Goal: Task Accomplishment & Management: Manage account settings

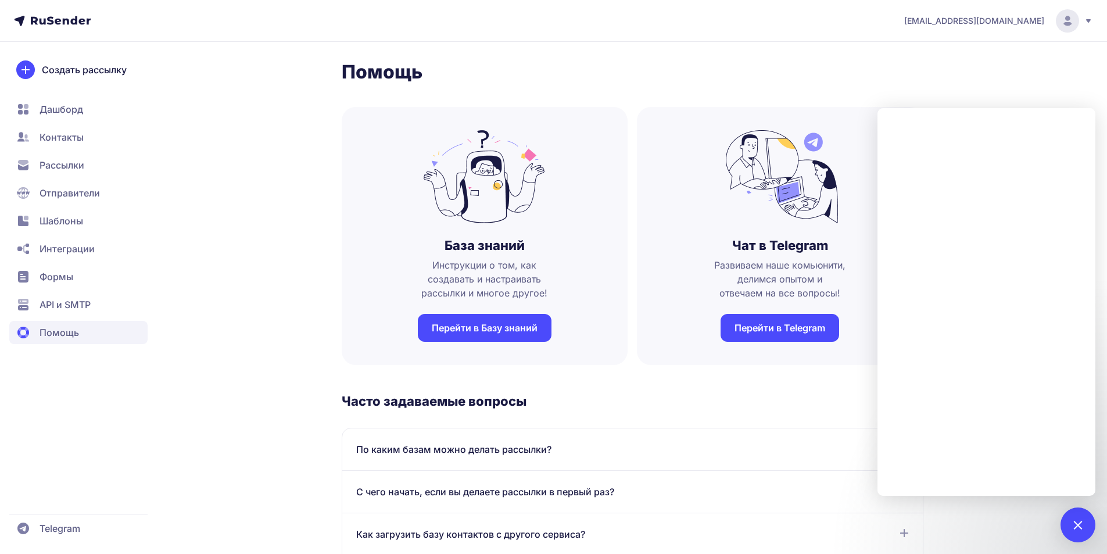
scroll to position [650, 0]
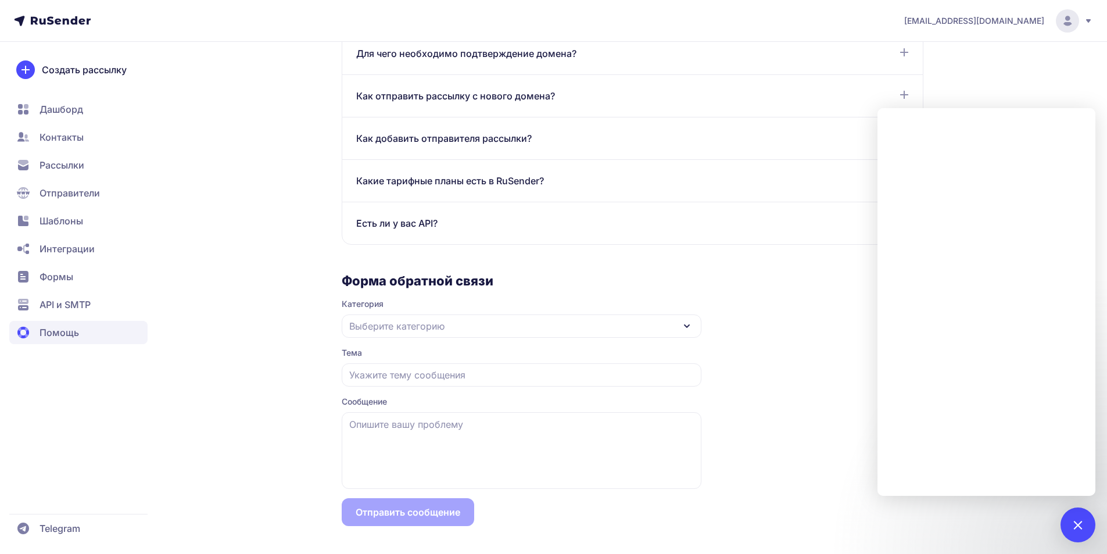
click at [1085, 15] on div "[EMAIL_ADDRESS][DOMAIN_NAME]" at bounding box center [998, 20] width 189 height 23
click at [937, 77] on span "[DEMOGRAPHIC_DATA]" at bounding box center [973, 80] width 104 height 14
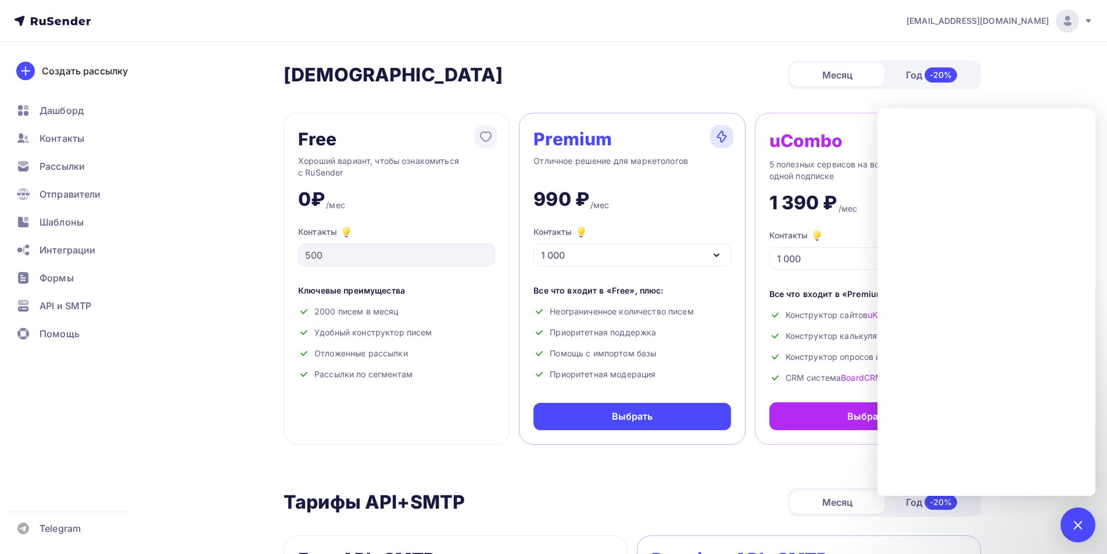
scroll to position [814, 0]
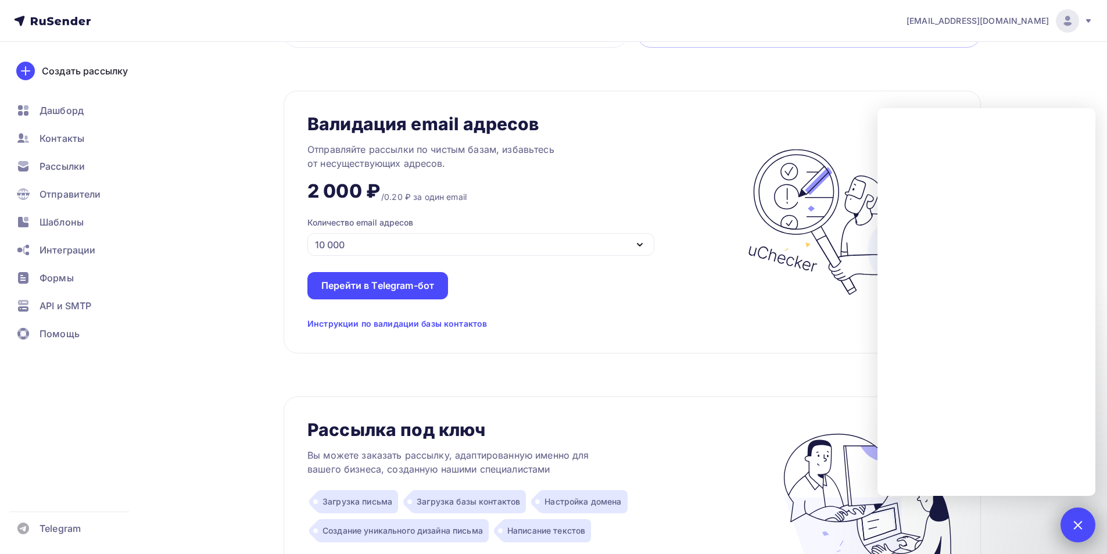
click at [1067, 533] on div at bounding box center [1078, 524] width 35 height 35
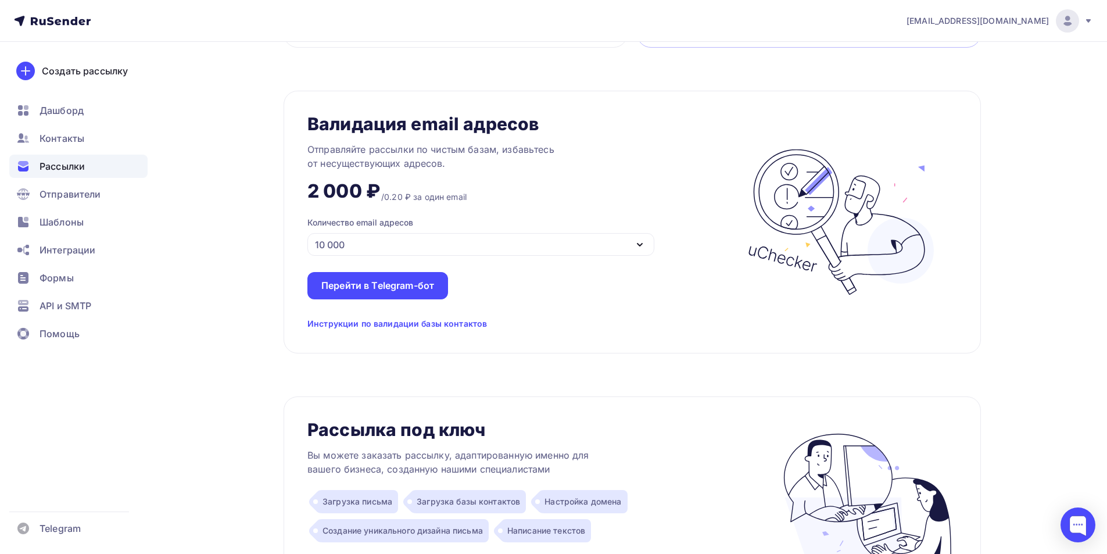
click at [55, 167] on span "Рассылки" at bounding box center [62, 166] width 45 height 14
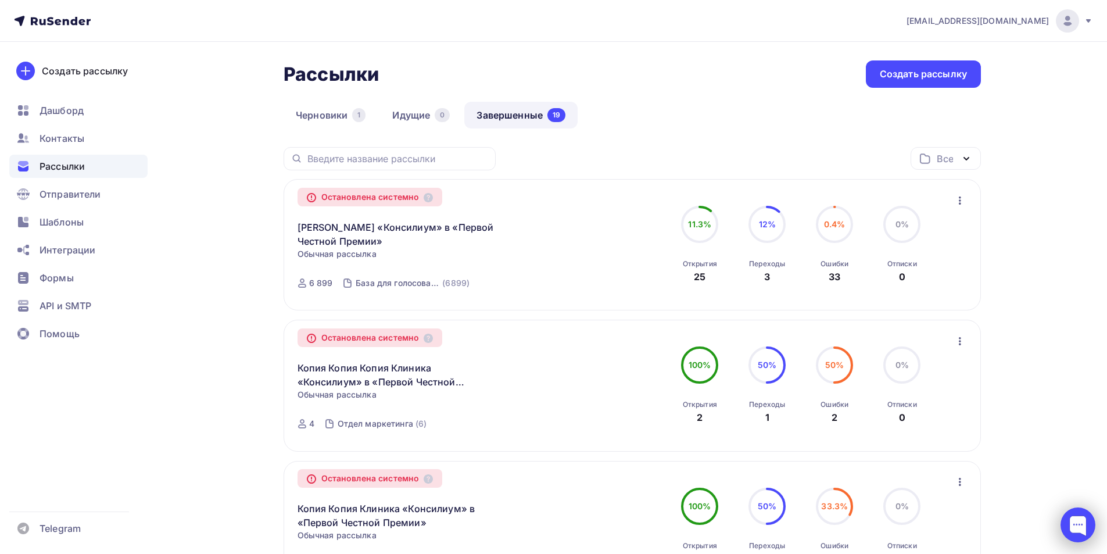
click at [1068, 521] on div at bounding box center [1078, 524] width 35 height 35
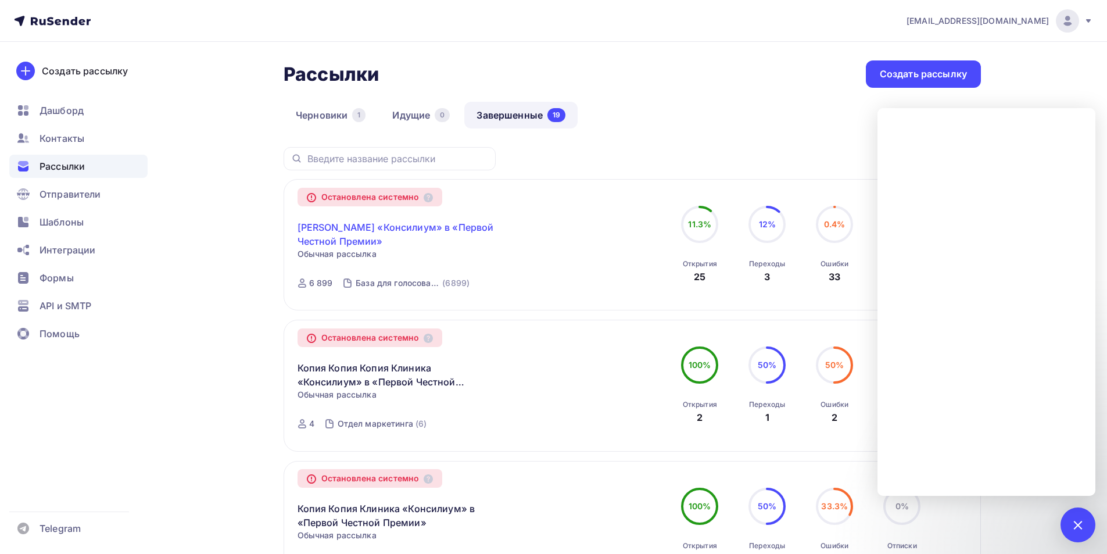
click at [367, 225] on link "[PERSON_NAME] «Консилиум» в «Первой Честной Премии»" at bounding box center [397, 234] width 199 height 28
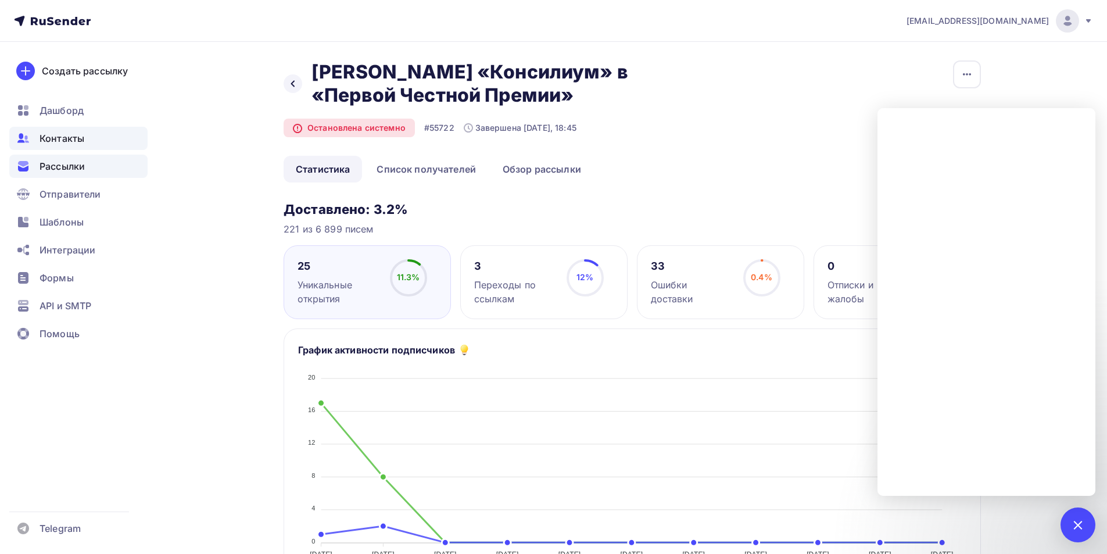
click at [63, 139] on span "Контакты" at bounding box center [62, 138] width 45 height 14
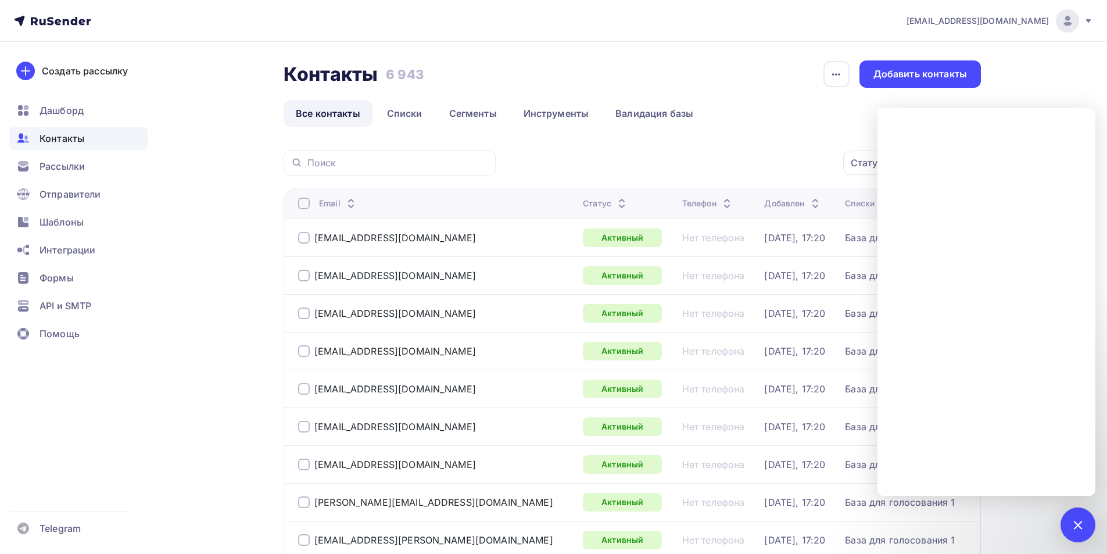
click at [769, 108] on ul "Все контакты Списки Сегменты Инструменты Валидация базы" at bounding box center [632, 113] width 697 height 27
click at [1080, 524] on div at bounding box center [1078, 525] width 16 height 16
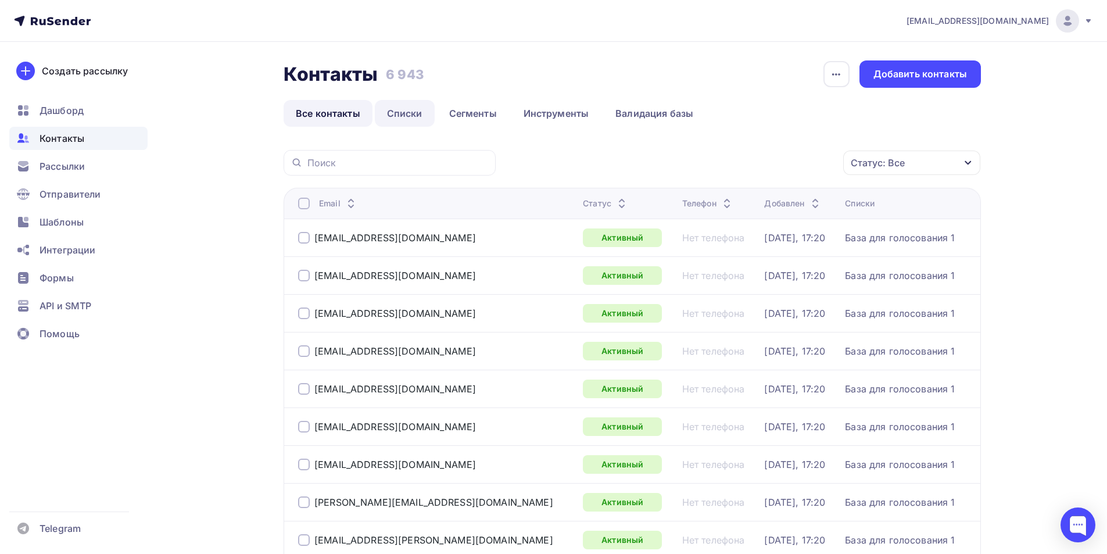
click at [411, 114] on link "Списки" at bounding box center [405, 113] width 60 height 27
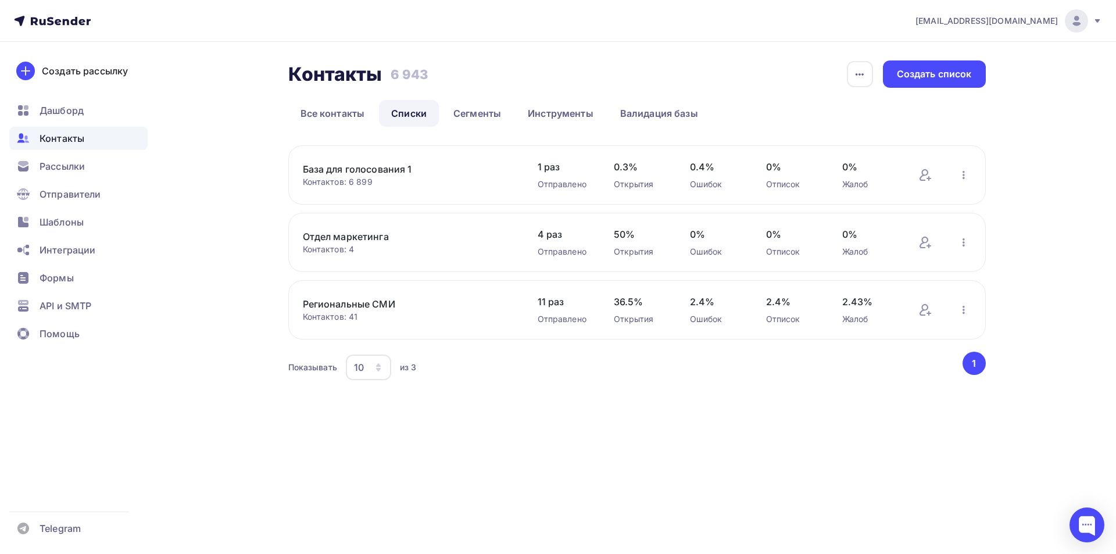
click at [379, 165] on link "База для голосования 1" at bounding box center [402, 169] width 198 height 14
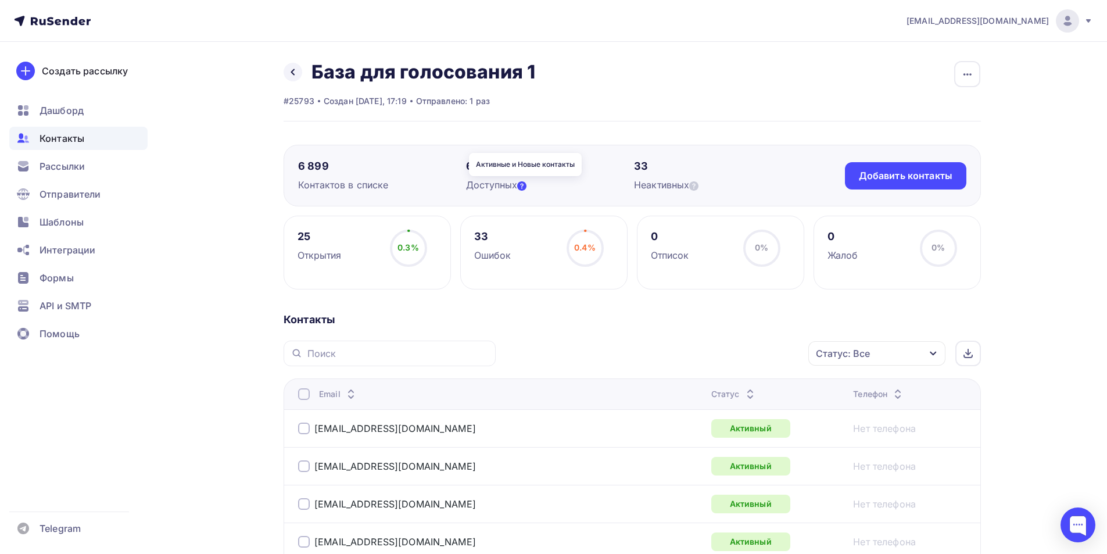
click at [524, 187] on icon at bounding box center [521, 185] width 9 height 9
click at [699, 185] on icon at bounding box center [693, 185] width 9 height 9
click at [725, 188] on div "Неактивных" at bounding box center [718, 185] width 168 height 14
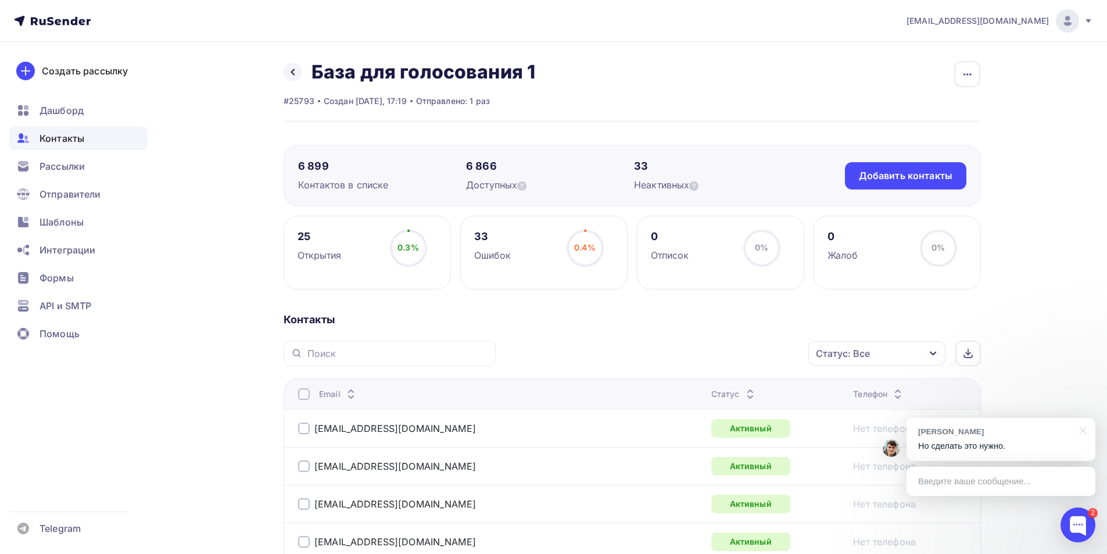
click at [1039, 442] on p "Но сделать это нужно." at bounding box center [1001, 446] width 166 height 12
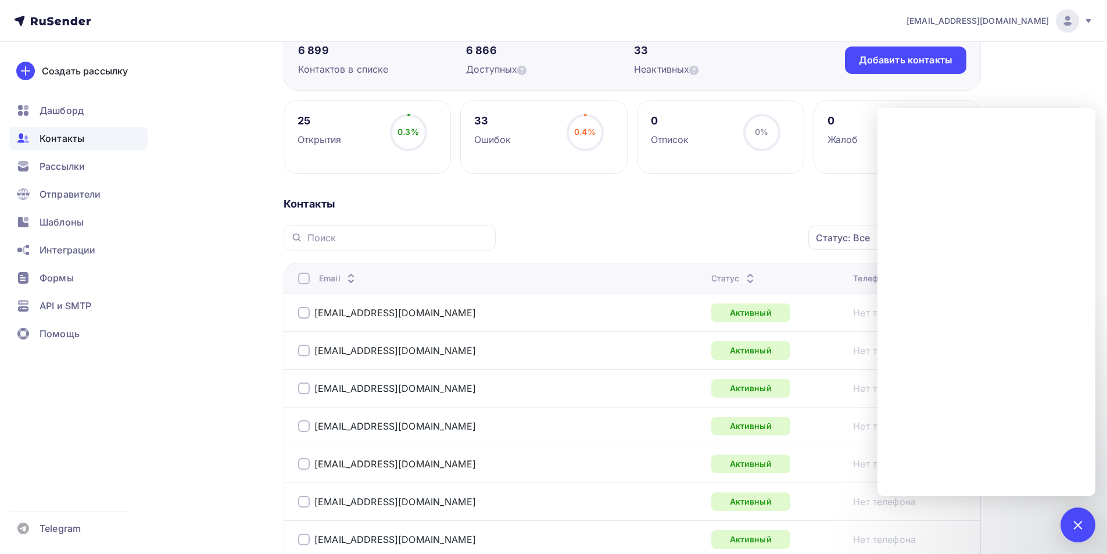
scroll to position [116, 0]
click at [527, 70] on icon at bounding box center [521, 69] width 9 height 9
click at [565, 74] on div "Доступных" at bounding box center [550, 69] width 168 height 14
click at [1079, 527] on div at bounding box center [1078, 525] width 16 height 16
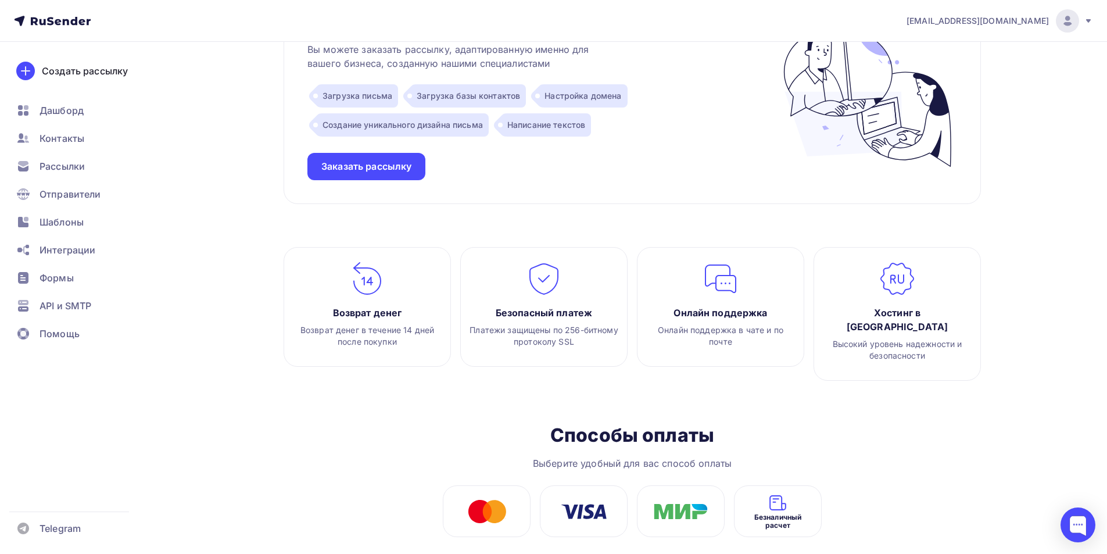
scroll to position [1220, 0]
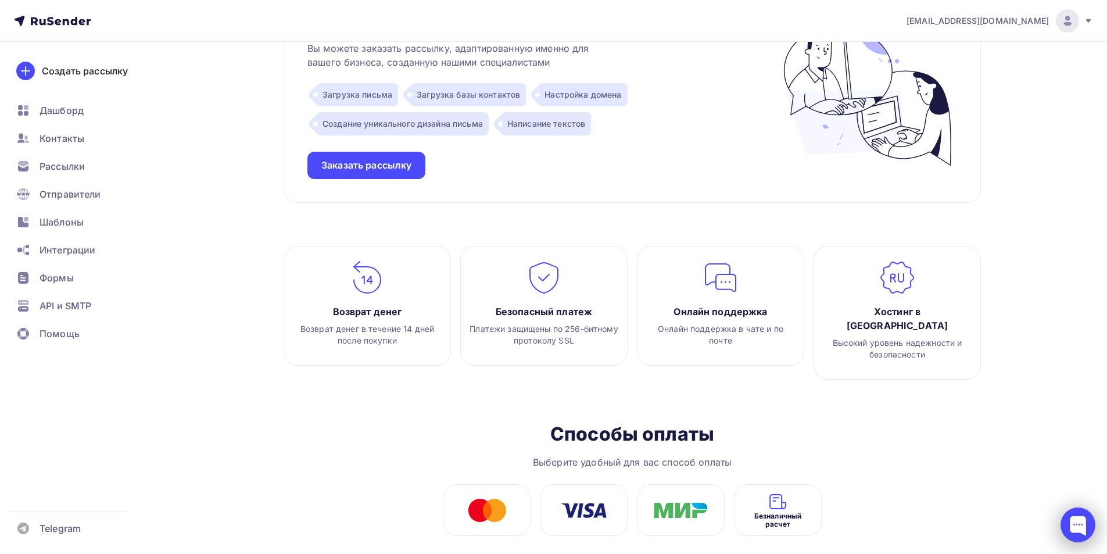
click at [1083, 525] on div at bounding box center [1078, 524] width 35 height 35
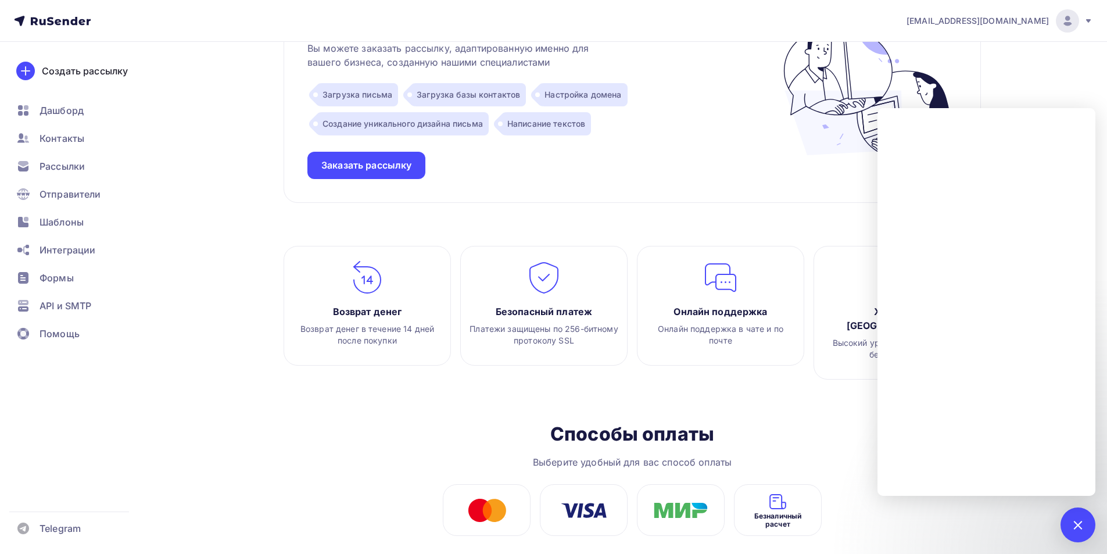
scroll to position [1235, 0]
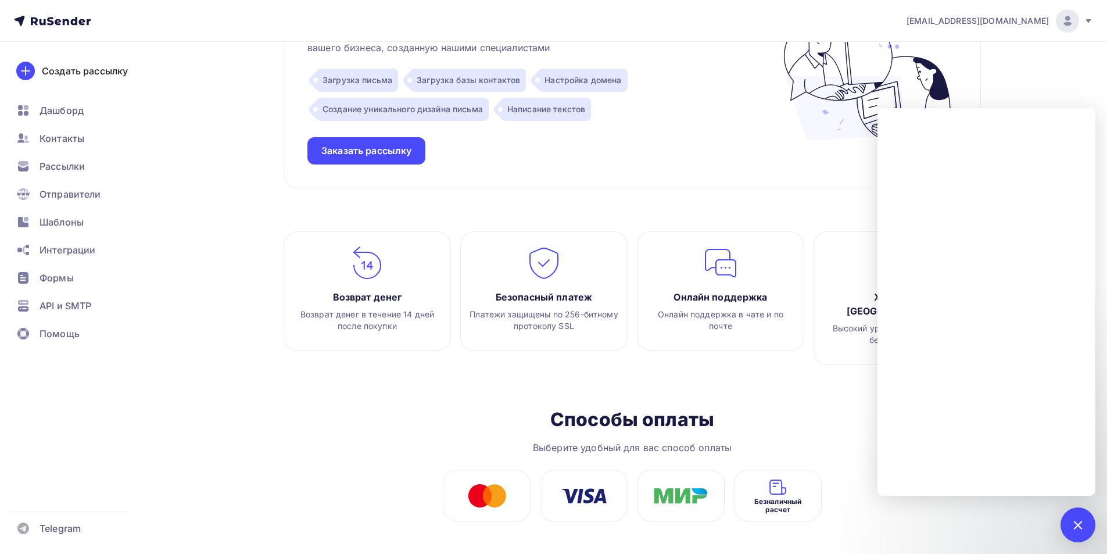
click at [1082, 532] on div at bounding box center [1078, 524] width 35 height 35
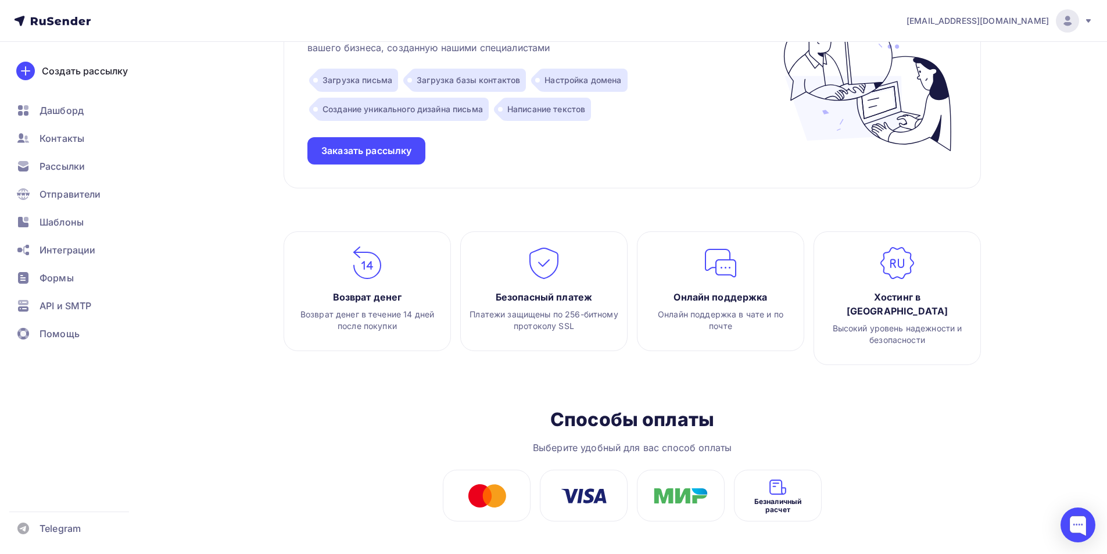
click at [1086, 23] on icon at bounding box center [1088, 20] width 9 height 9
click at [919, 47] on span "Аккаунт" at bounding box center [938, 51] width 38 height 14
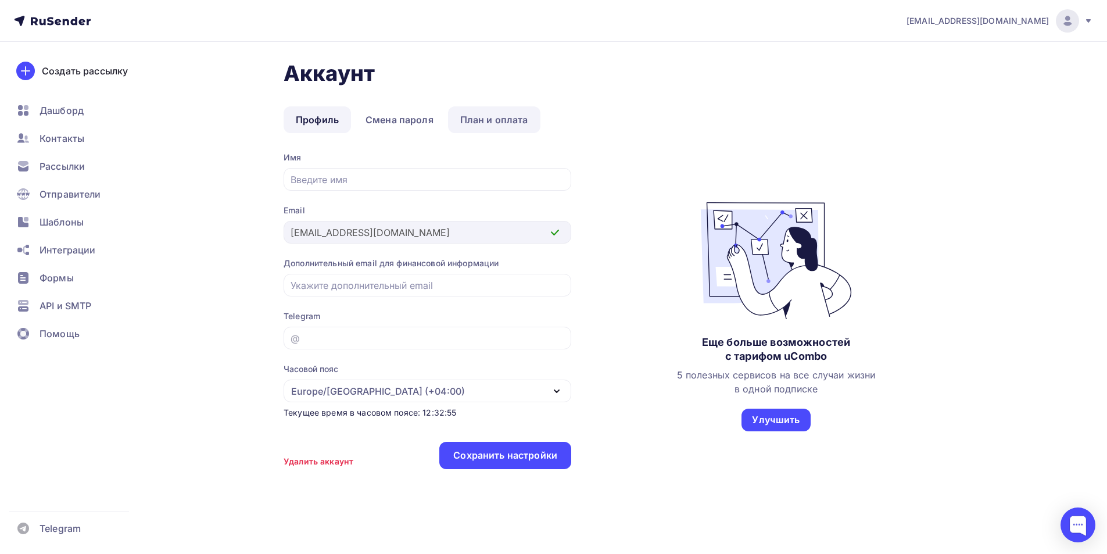
click at [509, 121] on link "План и оплата" at bounding box center [494, 119] width 92 height 27
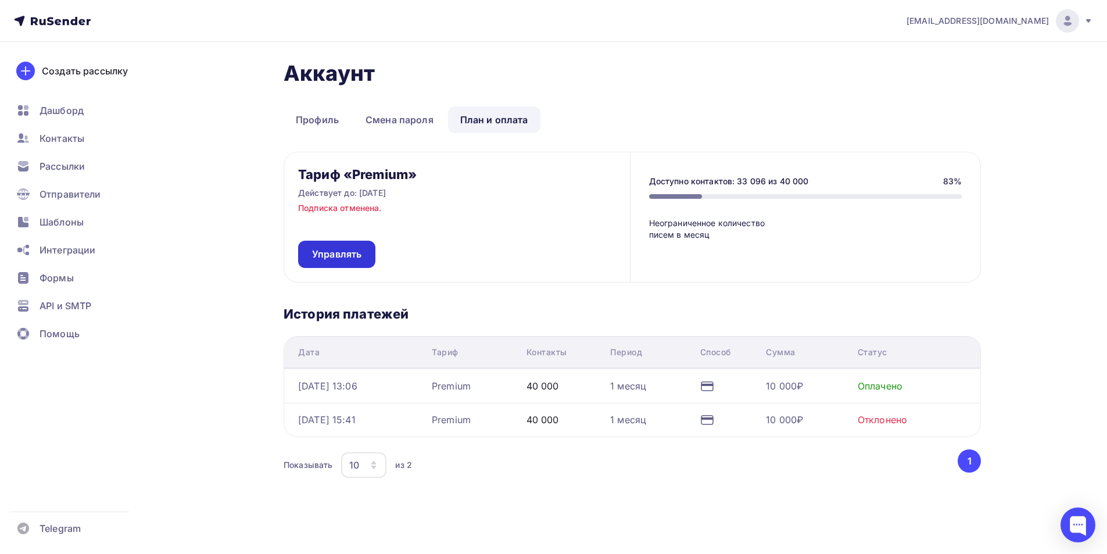
click at [352, 249] on span "Управлять" at bounding box center [336, 254] width 49 height 13
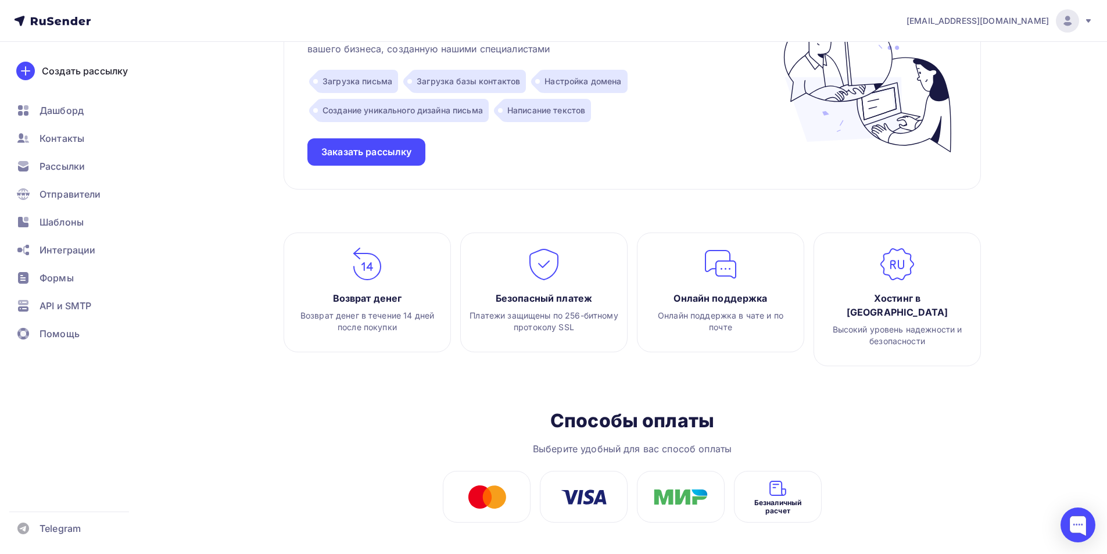
scroll to position [1235, 0]
click at [367, 257] on img at bounding box center [367, 263] width 35 height 35
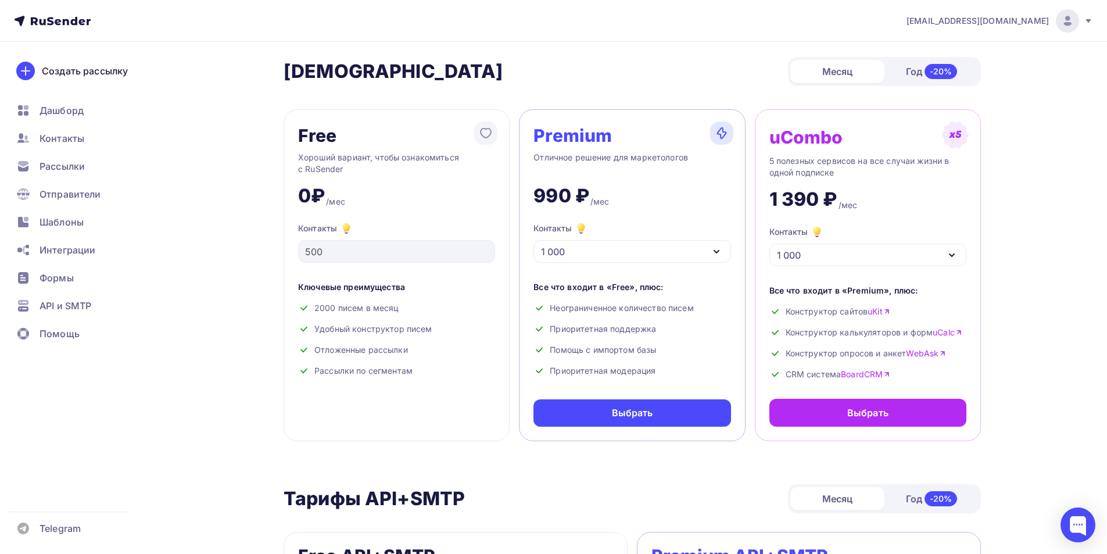
scroll to position [0, 0]
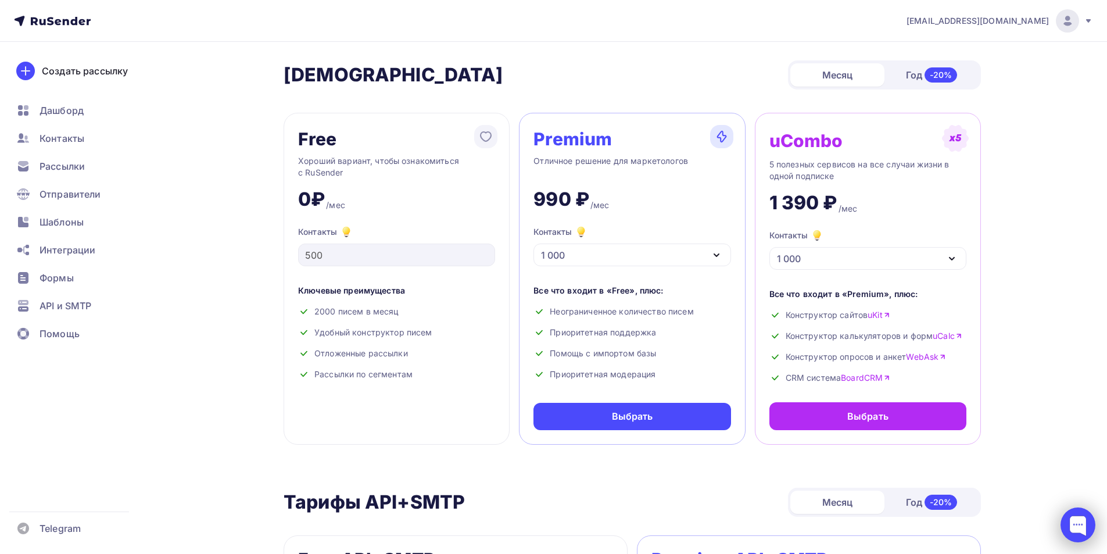
click at [1071, 517] on div at bounding box center [1078, 524] width 35 height 35
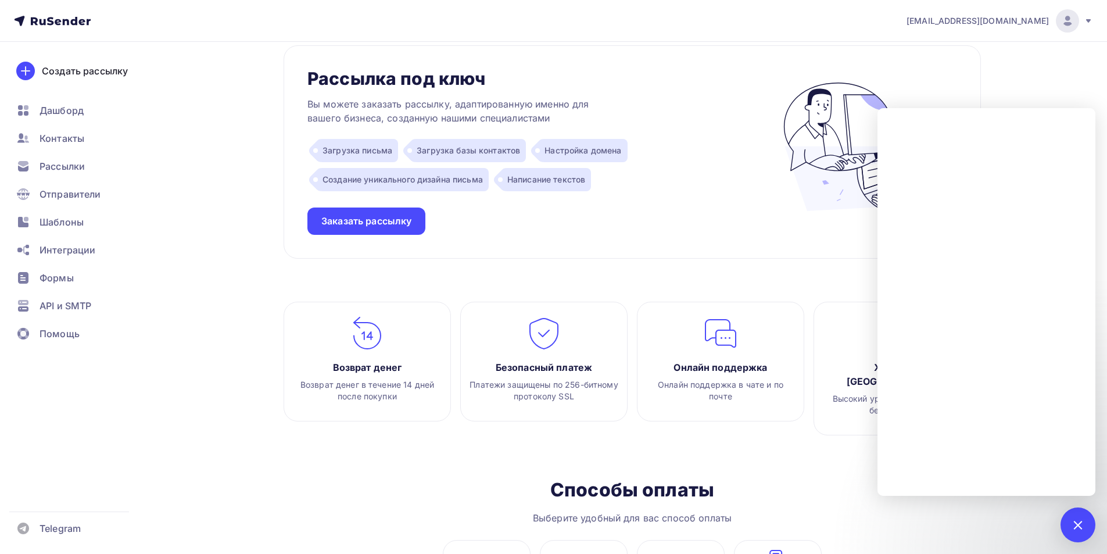
scroll to position [1235, 0]
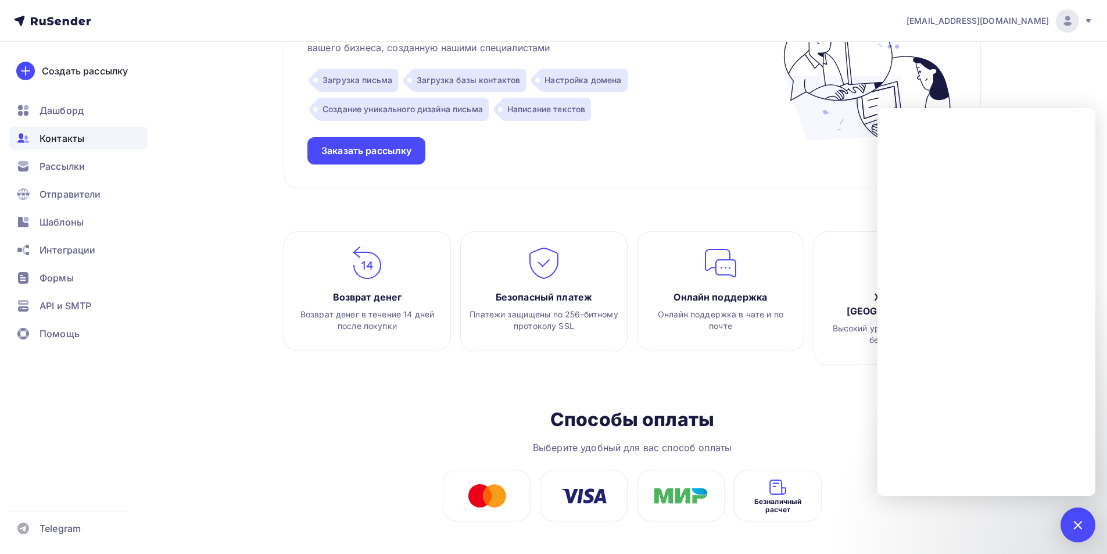
click at [62, 137] on span "Контакты" at bounding box center [62, 138] width 45 height 14
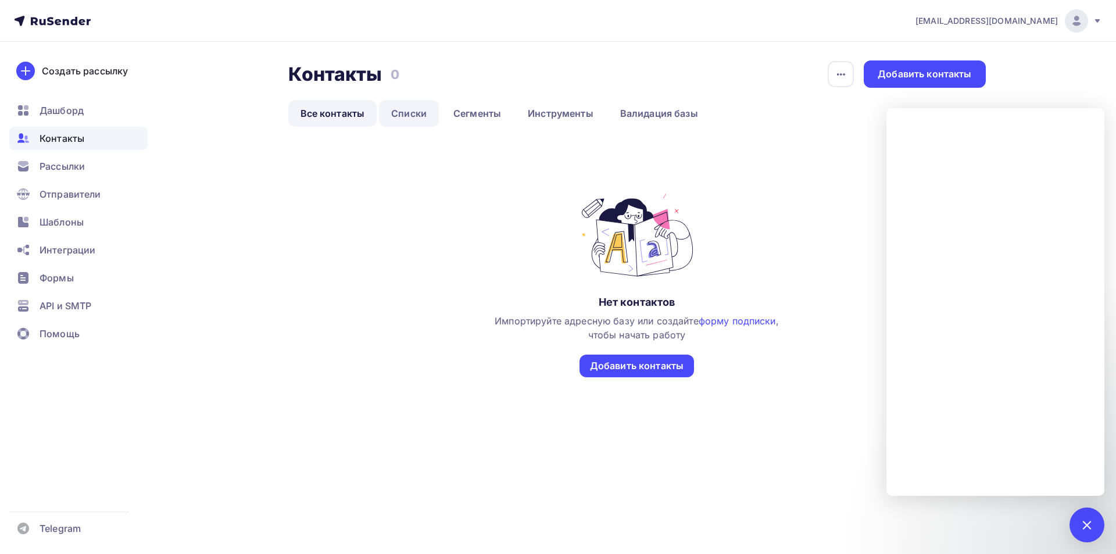
click at [409, 112] on link "Списки" at bounding box center [409, 113] width 60 height 27
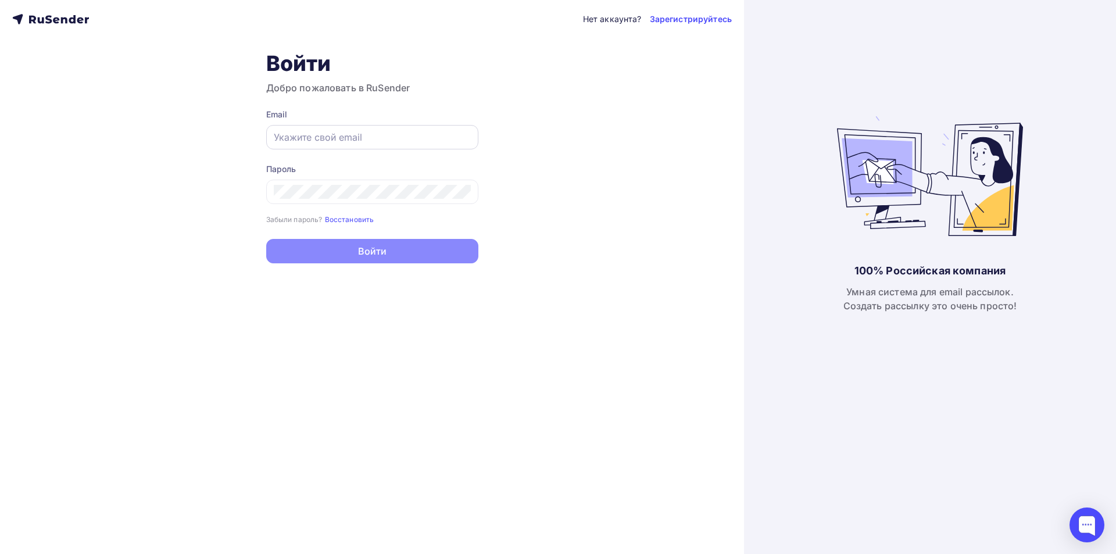
click at [306, 144] on input "text" at bounding box center [372, 137] width 197 height 14
type input "[EMAIL_ADDRESS][DOMAIN_NAME]"
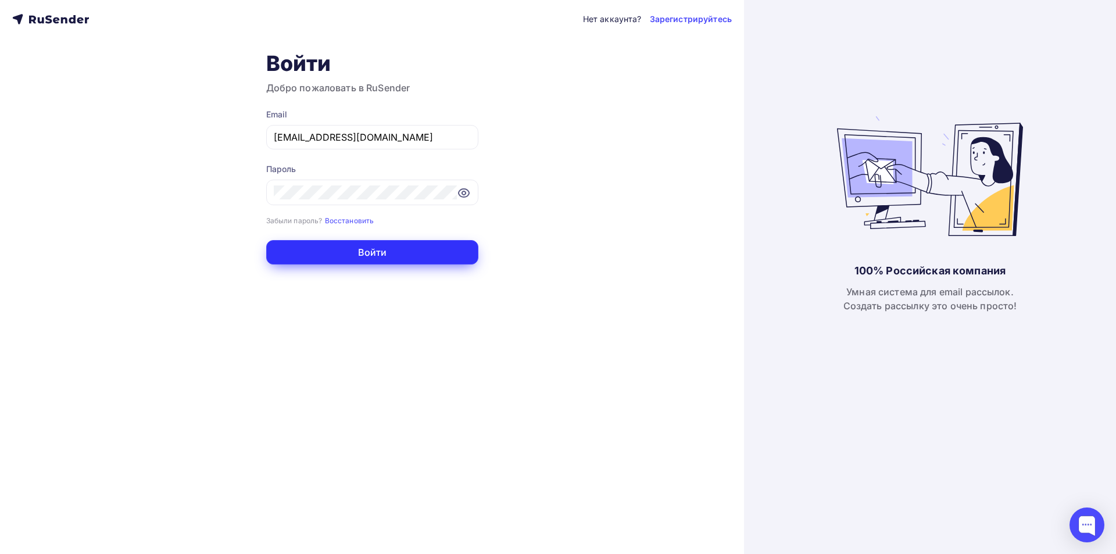
click at [353, 250] on button "Войти" at bounding box center [372, 252] width 212 height 24
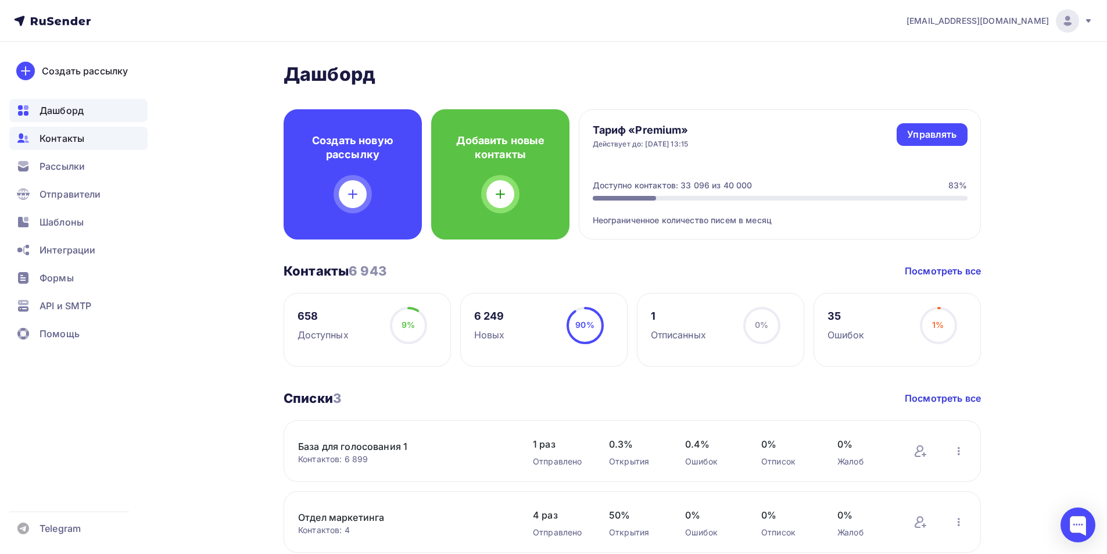
click at [60, 138] on span "Контакты" at bounding box center [62, 138] width 45 height 14
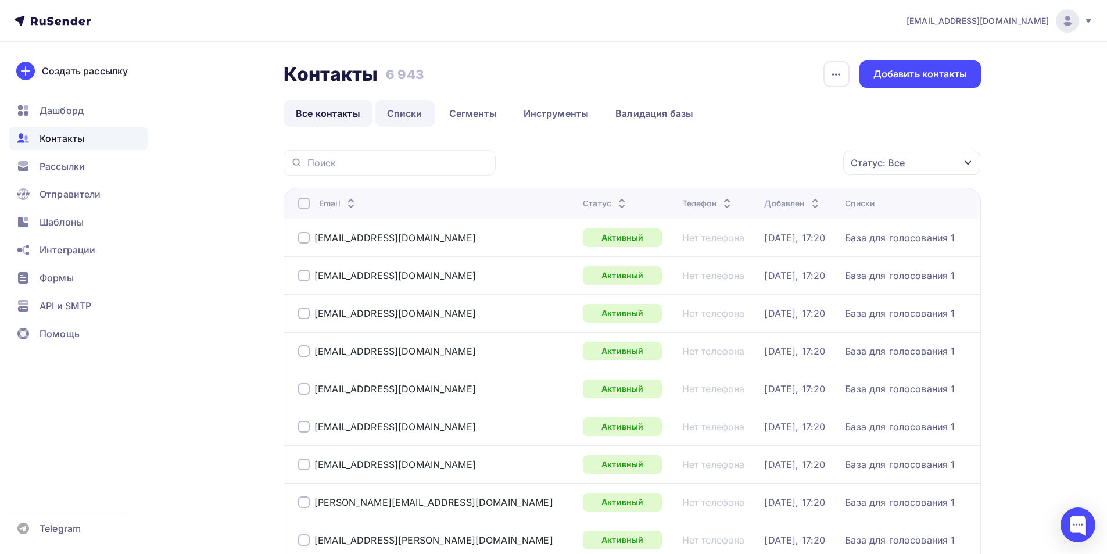
click at [416, 114] on link "Списки" at bounding box center [405, 113] width 60 height 27
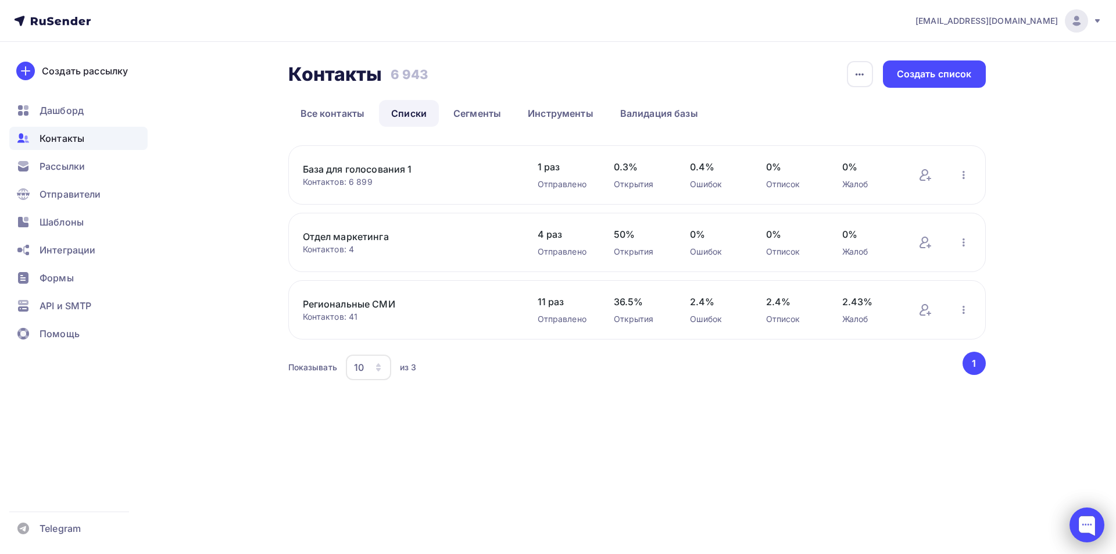
click at [1091, 524] on div at bounding box center [1086, 524] width 35 height 35
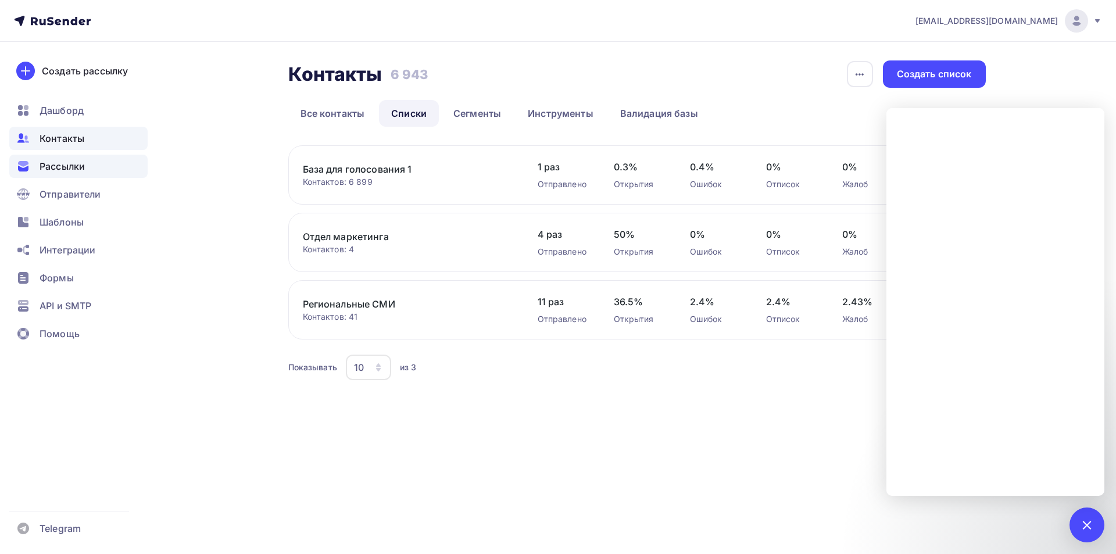
click at [67, 163] on span "Рассылки" at bounding box center [62, 166] width 45 height 14
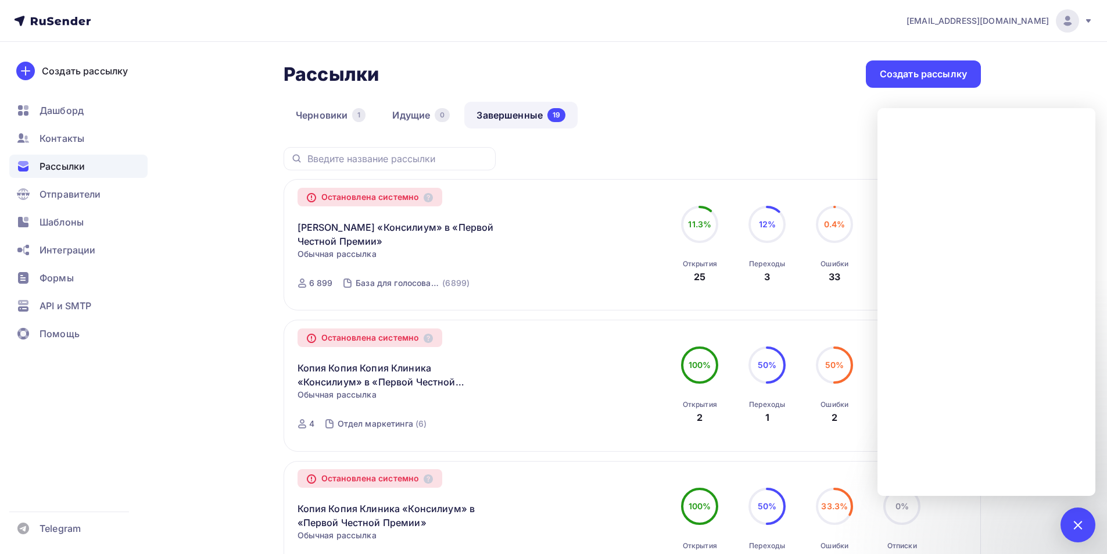
click at [1088, 20] on icon at bounding box center [1088, 20] width 5 height 3
click at [941, 77] on span "[DEMOGRAPHIC_DATA]" at bounding box center [972, 74] width 106 height 14
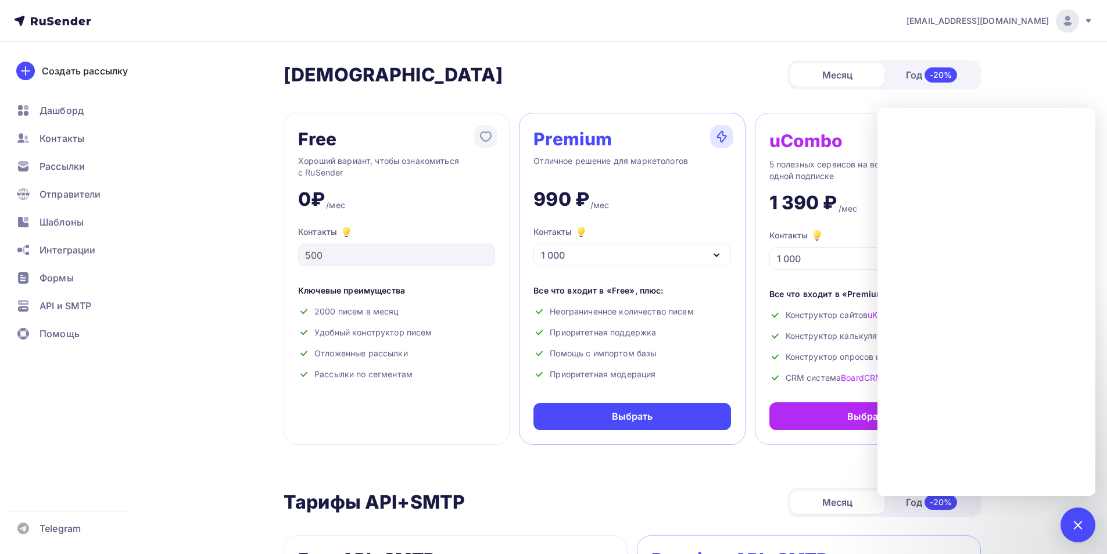
click at [990, 17] on span "[EMAIL_ADDRESS][DOMAIN_NAME]" at bounding box center [978, 21] width 142 height 12
click at [725, 63] on div "[PERSON_NAME] Год -20%" at bounding box center [632, 74] width 697 height 29
click at [1079, 516] on div at bounding box center [1078, 524] width 35 height 35
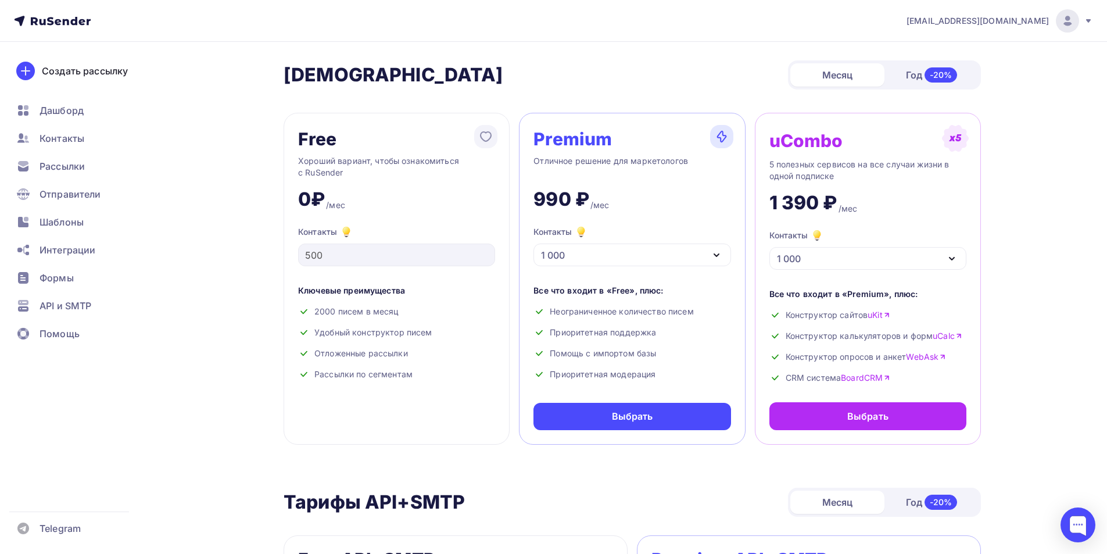
click at [1087, 20] on icon at bounding box center [1088, 20] width 5 height 3
click at [919, 46] on span "Аккаунт" at bounding box center [938, 51] width 38 height 14
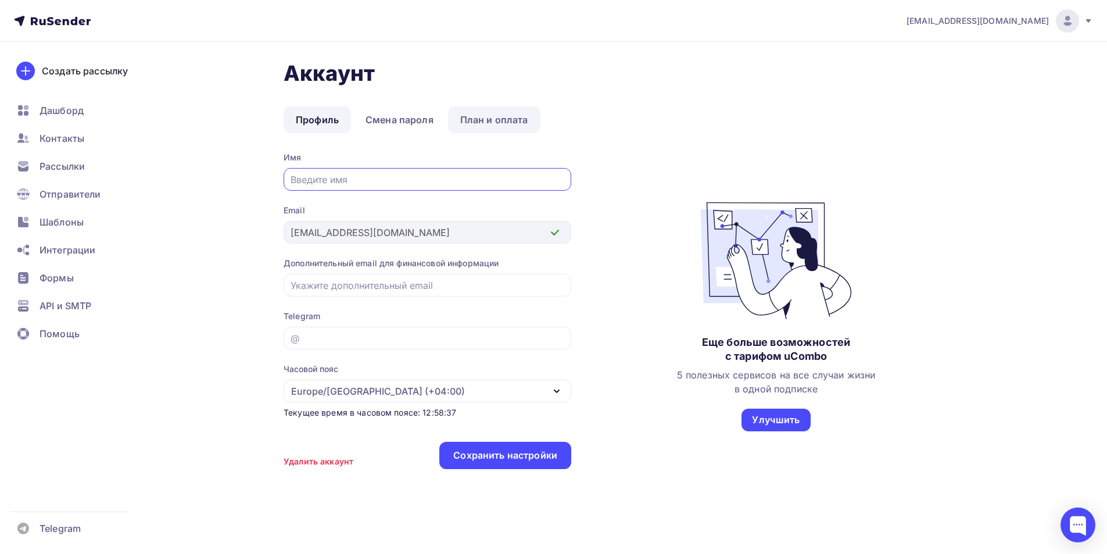
click at [502, 121] on link "План и оплата" at bounding box center [494, 119] width 92 height 27
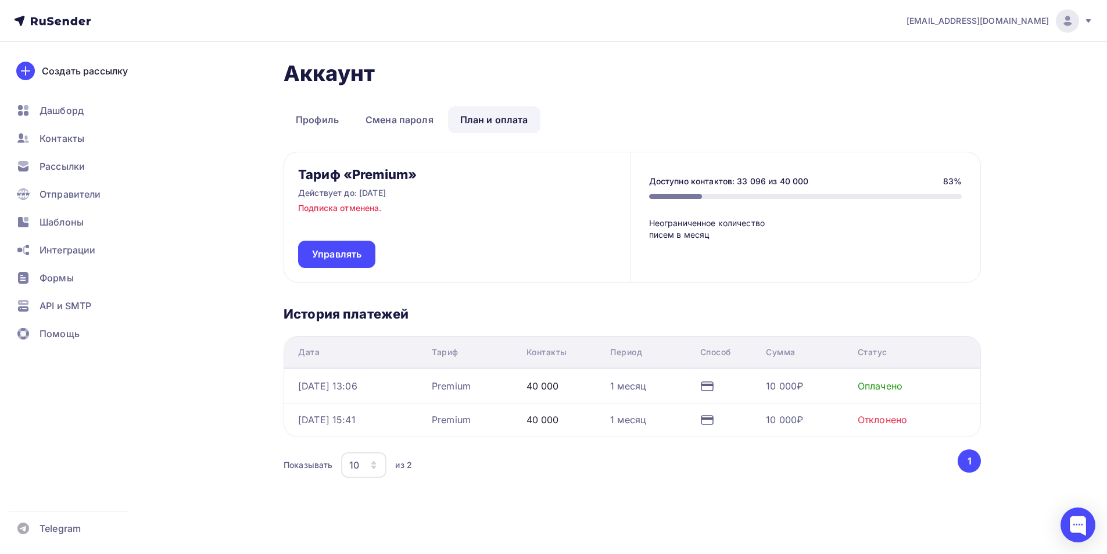
scroll to position [14, 0]
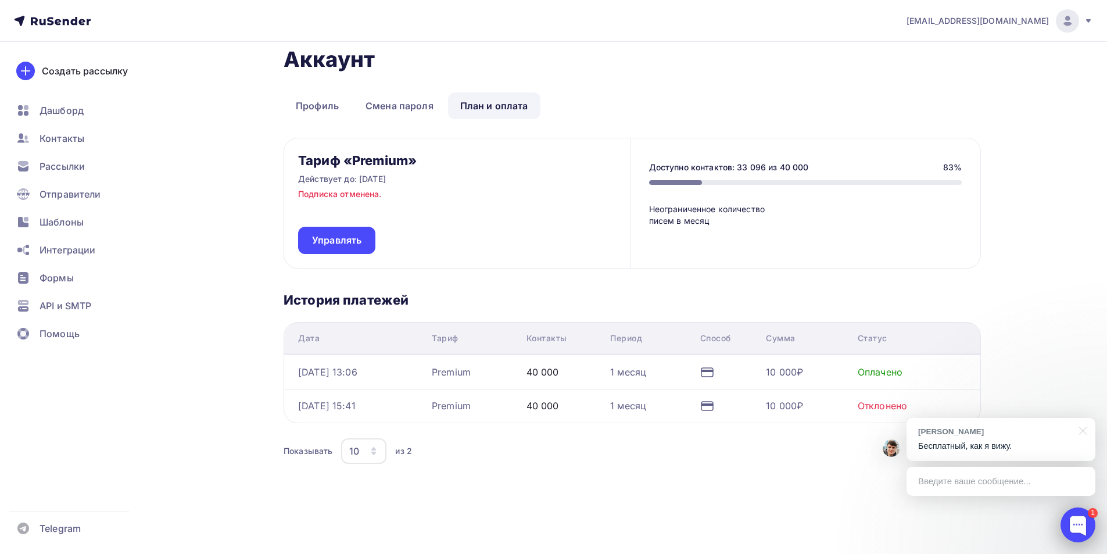
click at [1078, 516] on div at bounding box center [1078, 524] width 35 height 35
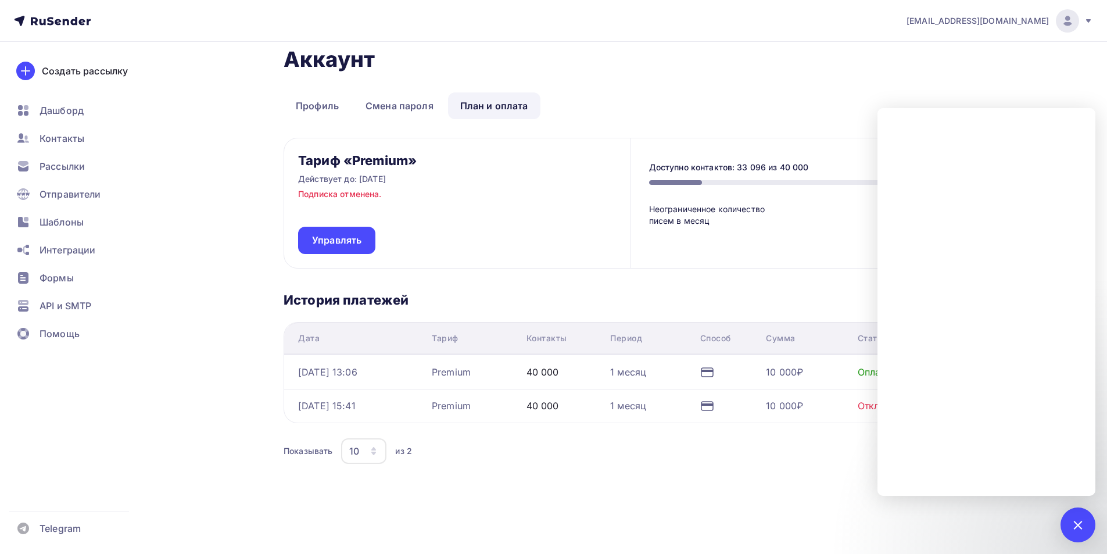
click at [921, 59] on h1 "Аккаунт" at bounding box center [632, 59] width 697 height 26
click at [1070, 519] on div "1" at bounding box center [1078, 524] width 35 height 35
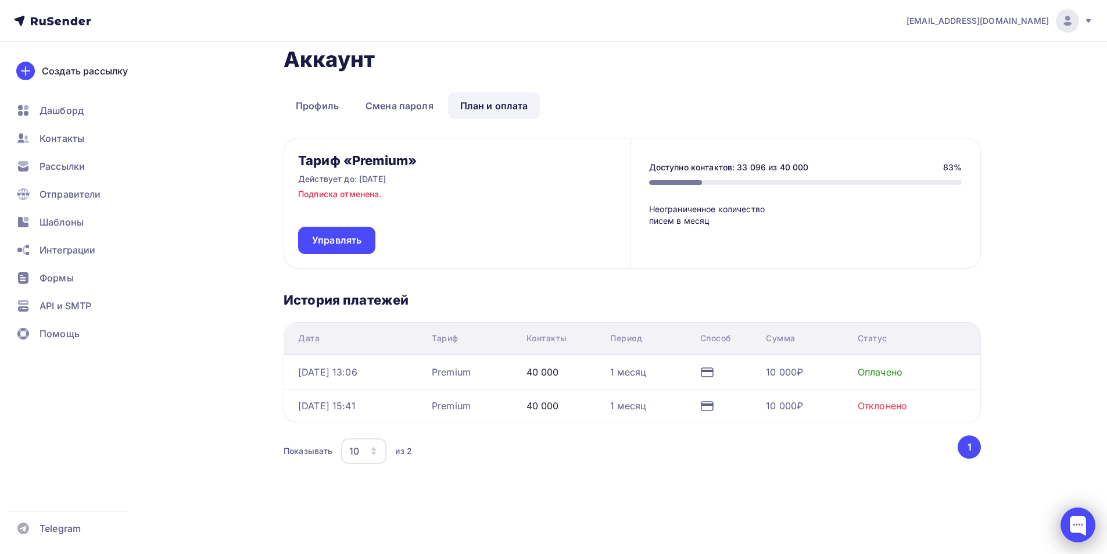
click at [1066, 515] on div at bounding box center [1078, 524] width 35 height 35
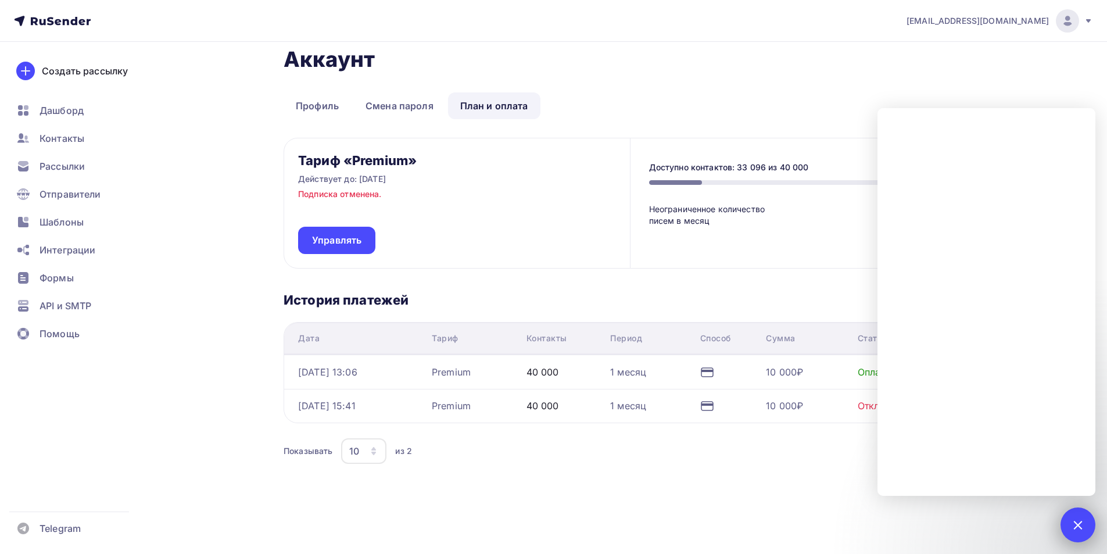
click at [1073, 521] on div at bounding box center [1078, 525] width 16 height 16
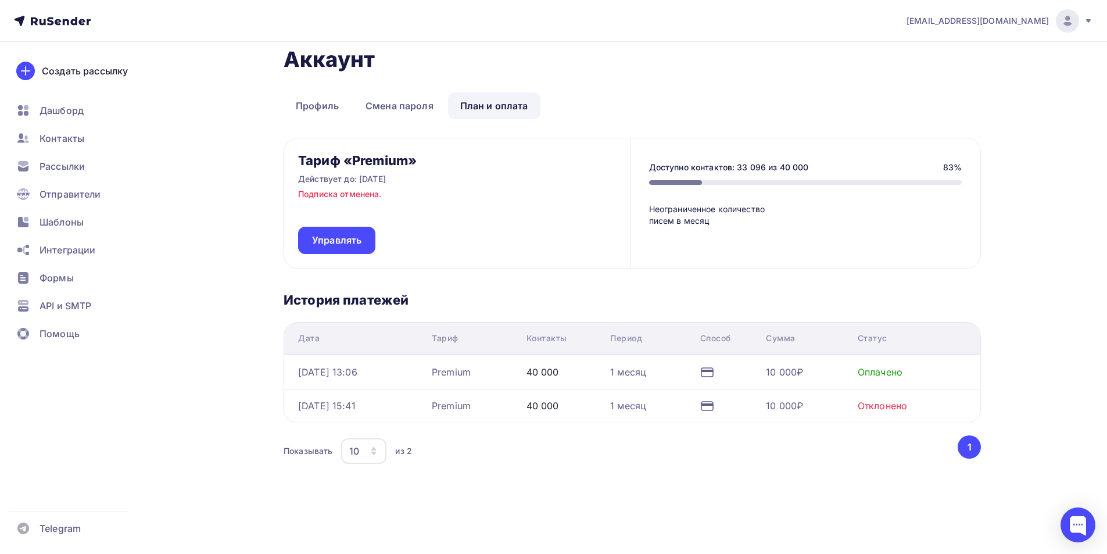
click at [1064, 431] on div "[EMAIL_ADDRESS][DOMAIN_NAME] Аккаунт Тарифы Выйти Создать рассылку [GEOGRAPHIC_…" at bounding box center [553, 270] width 1107 height 568
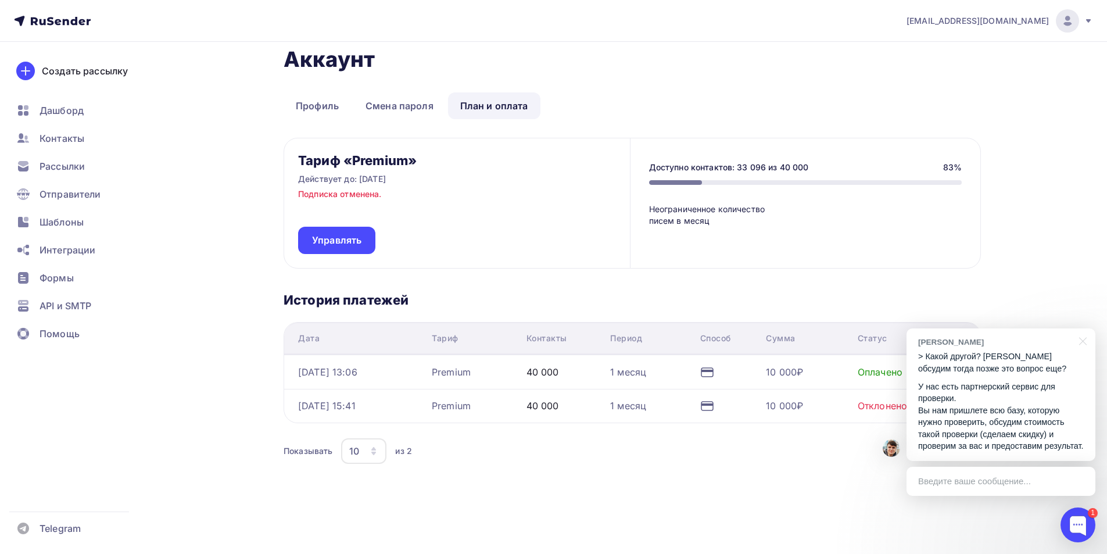
click at [971, 478] on div "Введите ваше сообщение..." at bounding box center [1001, 481] width 189 height 29
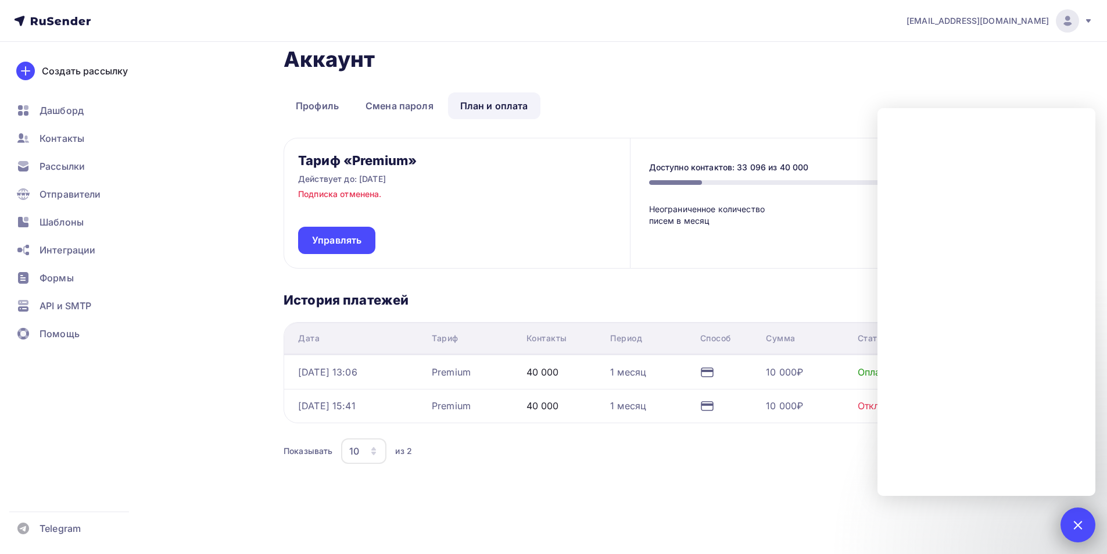
click at [1065, 520] on div "1" at bounding box center [1078, 524] width 35 height 35
